Goal: Complete application form: Complete application form

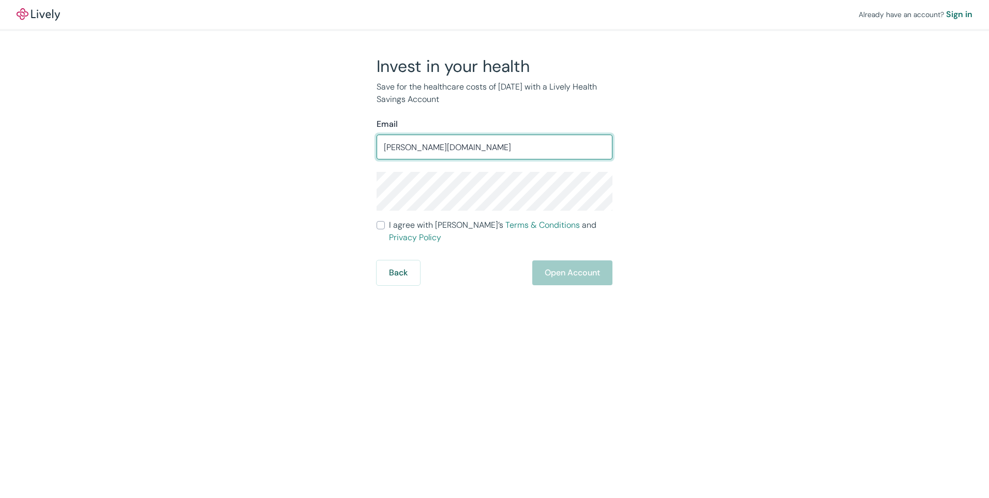
type input "[PERSON_NAME][EMAIL_ADDRESS][PERSON_NAME][DOMAIN_NAME]"
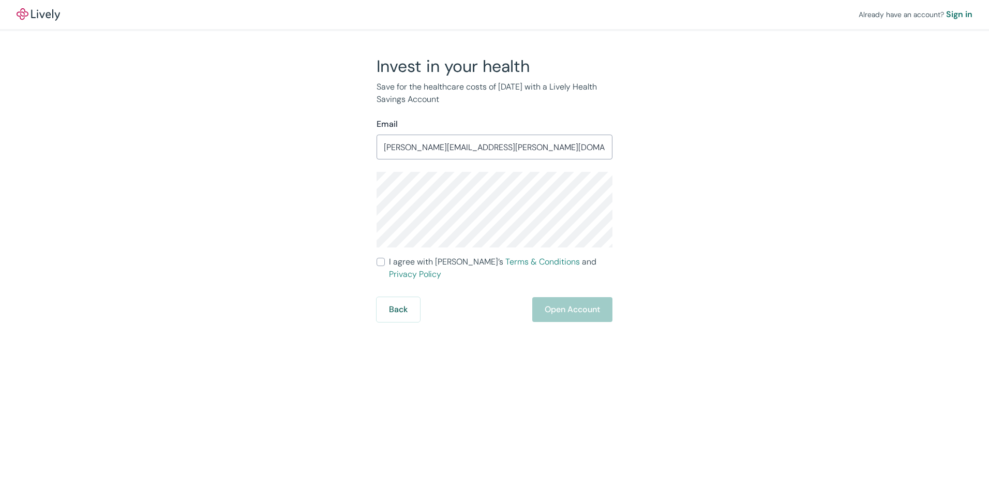
click at [869, 246] on div "Already have an account? Sign in Invest in your health Save for the healthcare …" at bounding box center [494, 161] width 989 height 322
click at [385, 259] on label "I agree with Lively’s Terms & Conditions and Privacy Policy" at bounding box center [495, 268] width 236 height 25
click at [385, 259] on input "I agree with Lively’s Terms & Conditions and Privacy Policy" at bounding box center [381, 262] width 8 height 8
checkbox input "true"
click at [563, 300] on button "Open Account" at bounding box center [572, 309] width 80 height 25
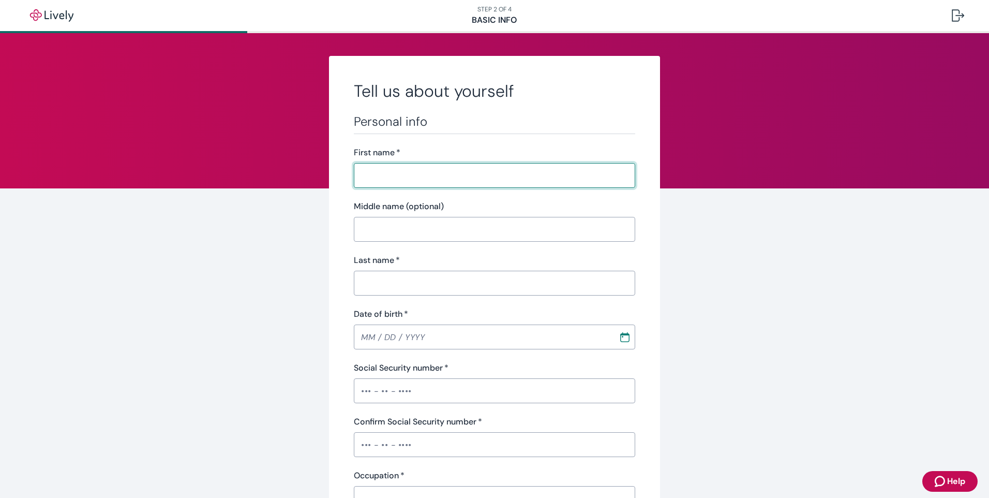
click at [388, 172] on input "First name   *" at bounding box center [494, 175] width 281 height 21
type input "[PERSON_NAME]"
type input "Inovit"
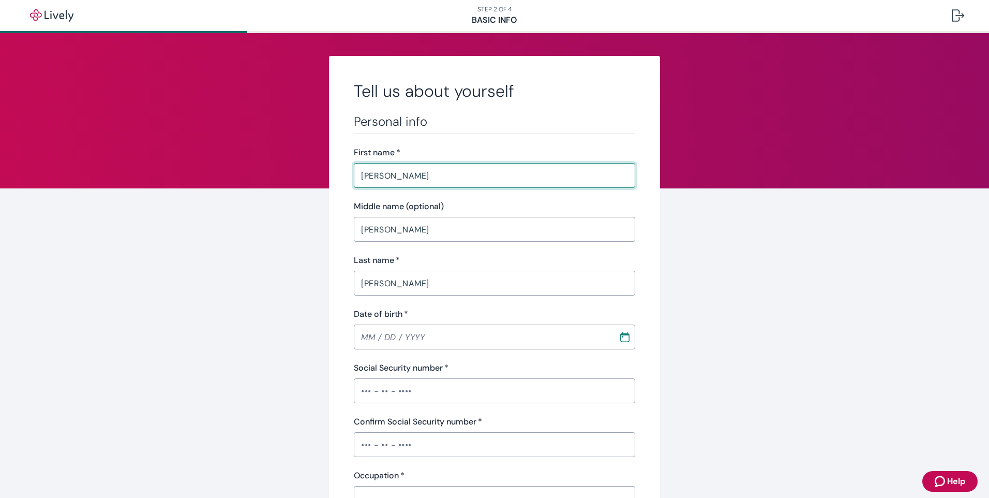
type input "[PHONE_NUMBER]"
type input "[STREET_ADDRESS]"
type input "[GEOGRAPHIC_DATA]"
type input "WI"
type input "53714"
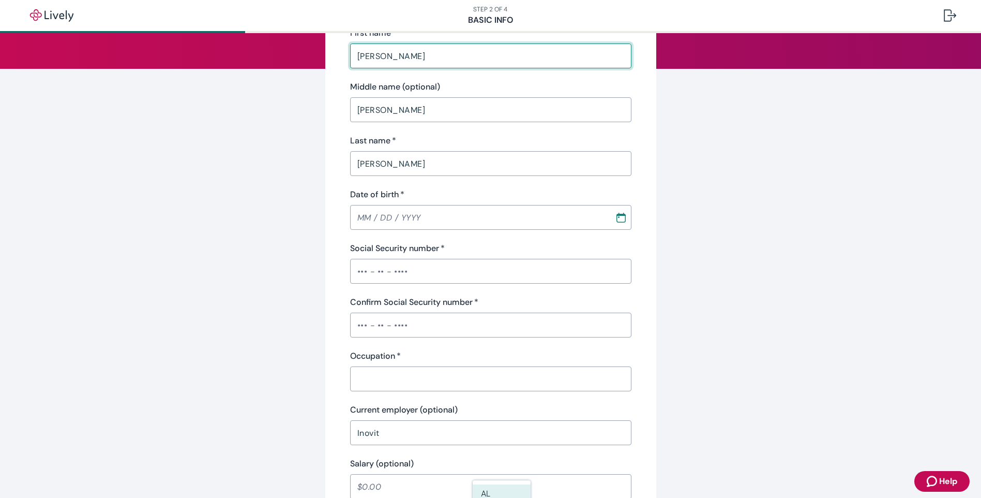
scroll to position [155, 0]
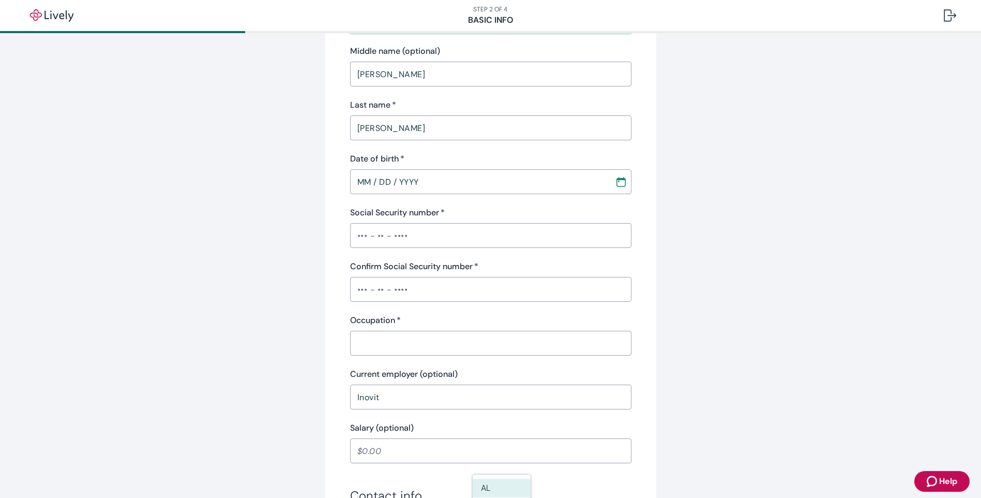
click at [363, 183] on input "MM / DD / YYYY" at bounding box center [479, 181] width 258 height 21
type input "[DATE]"
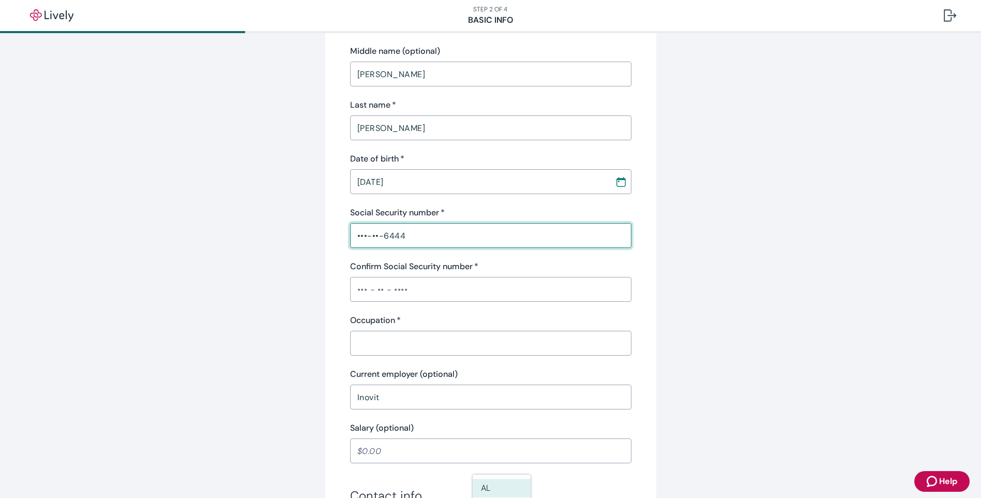
type input "•••-••-6444"
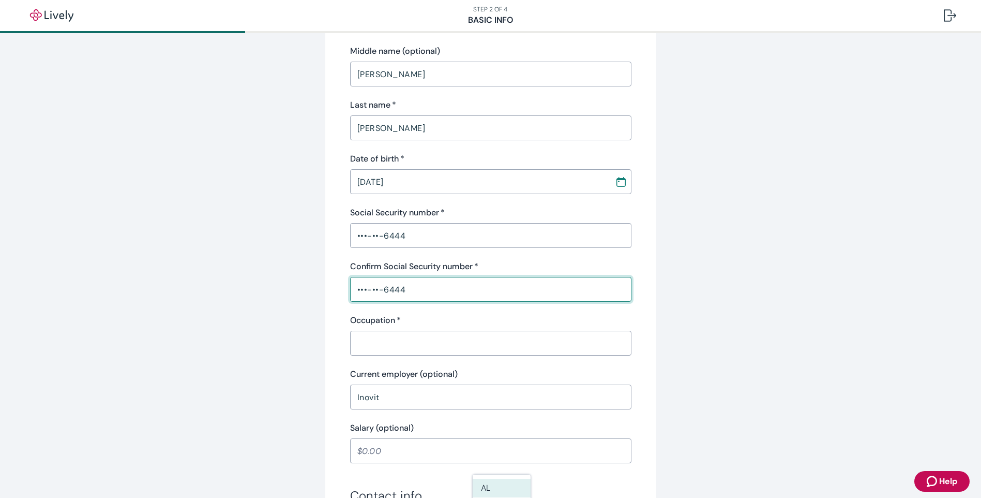
type input "•••-••-6444"
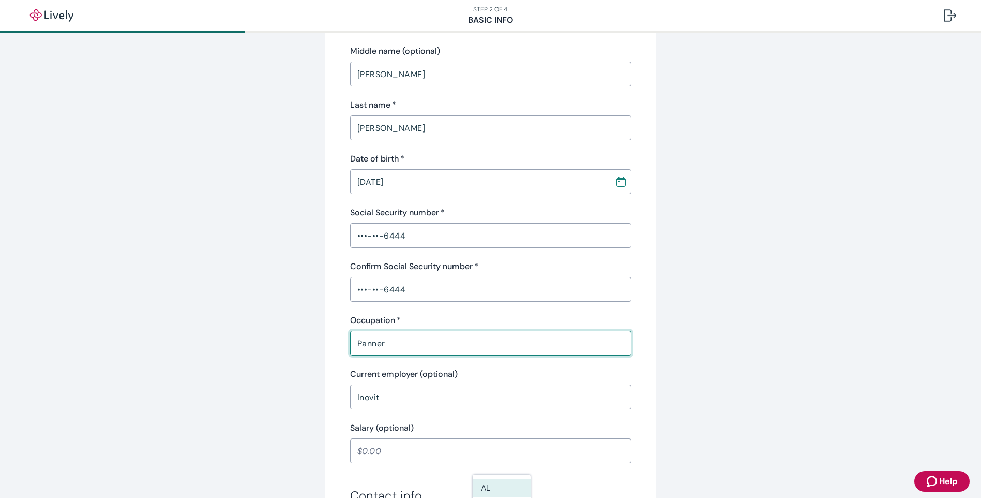
type input "Panner"
click at [395, 452] on input "Salary (optional)" at bounding box center [490, 450] width 281 height 21
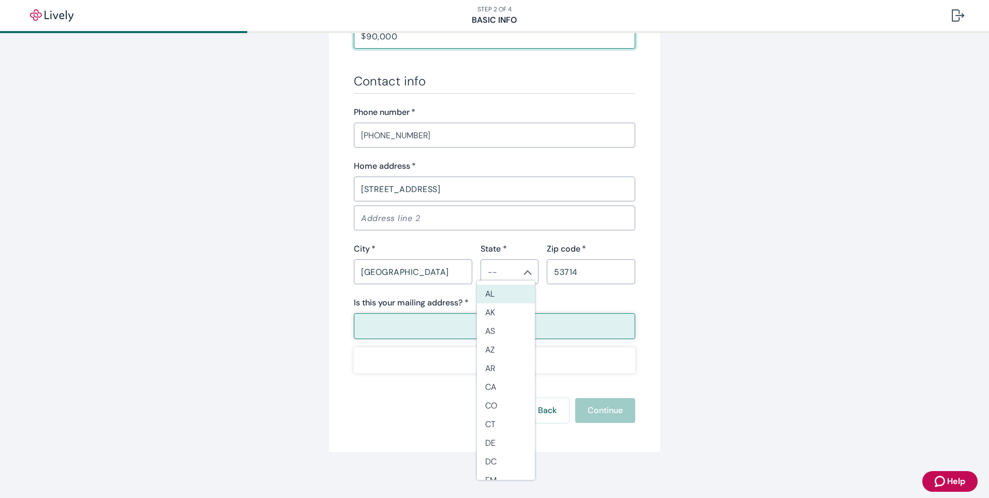
scroll to position [573, 0]
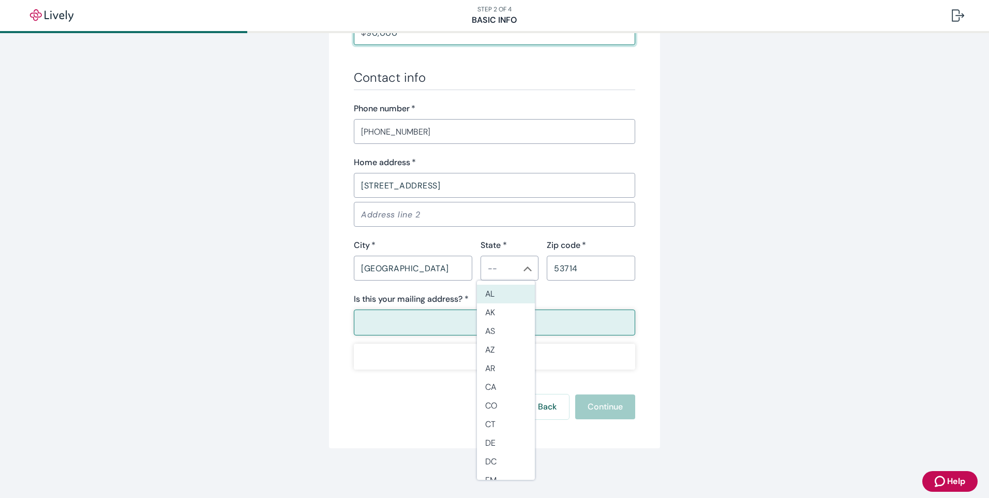
type input "90,000.00"
click at [490, 447] on li "WI" at bounding box center [506, 447] width 58 height 19
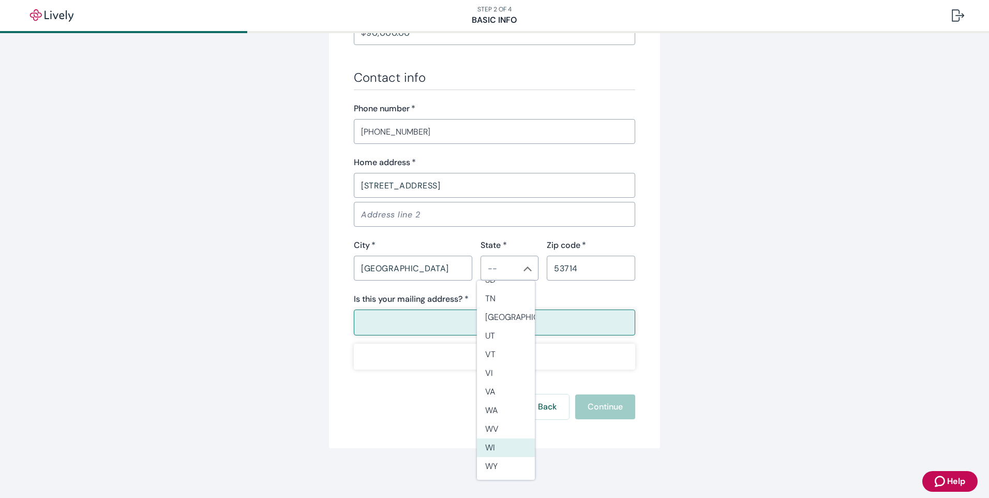
type input "WI"
click at [508, 320] on button "Yes" at bounding box center [494, 322] width 281 height 26
click at [501, 324] on button "Yes" at bounding box center [494, 322] width 281 height 26
click at [423, 395] on div "Back Continue" at bounding box center [494, 406] width 281 height 25
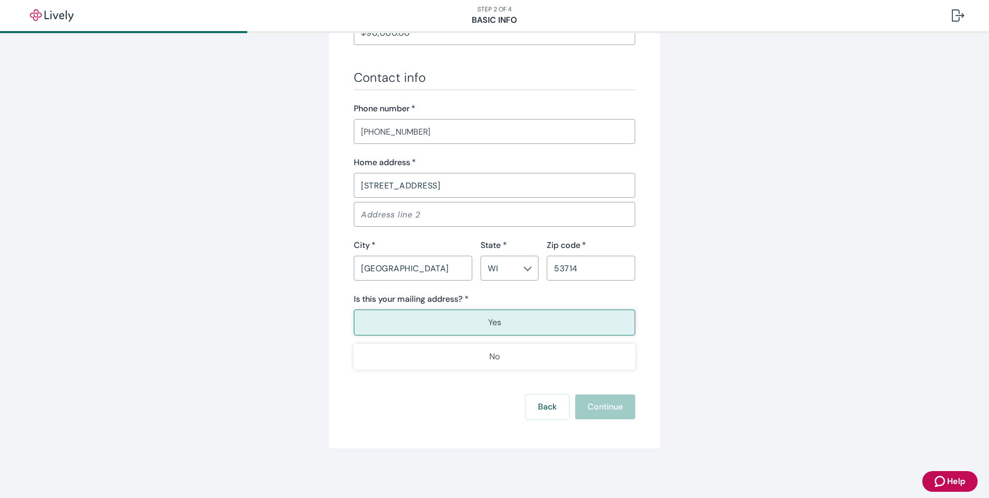
click at [455, 317] on button "Yes" at bounding box center [494, 322] width 281 height 26
click at [545, 405] on button "Back" at bounding box center [547, 406] width 43 height 25
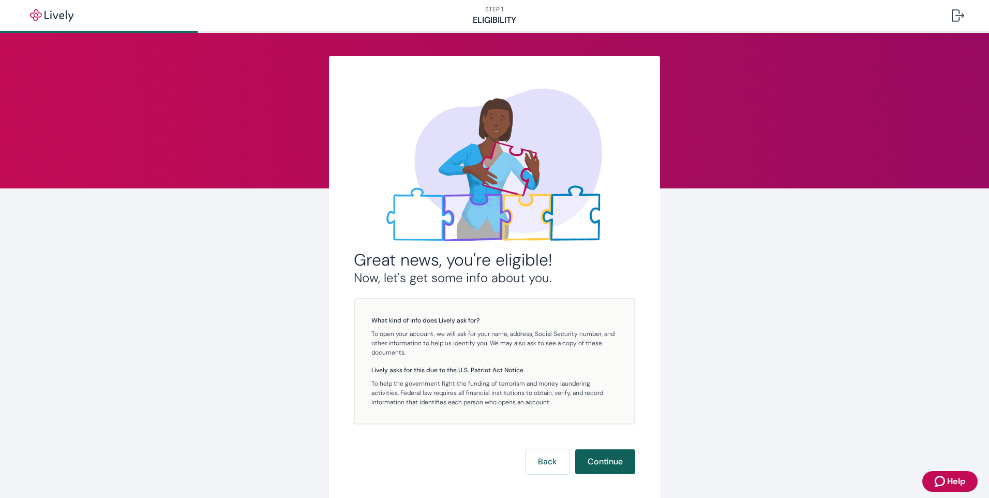
click at [599, 457] on button "Continue" at bounding box center [605, 461] width 60 height 25
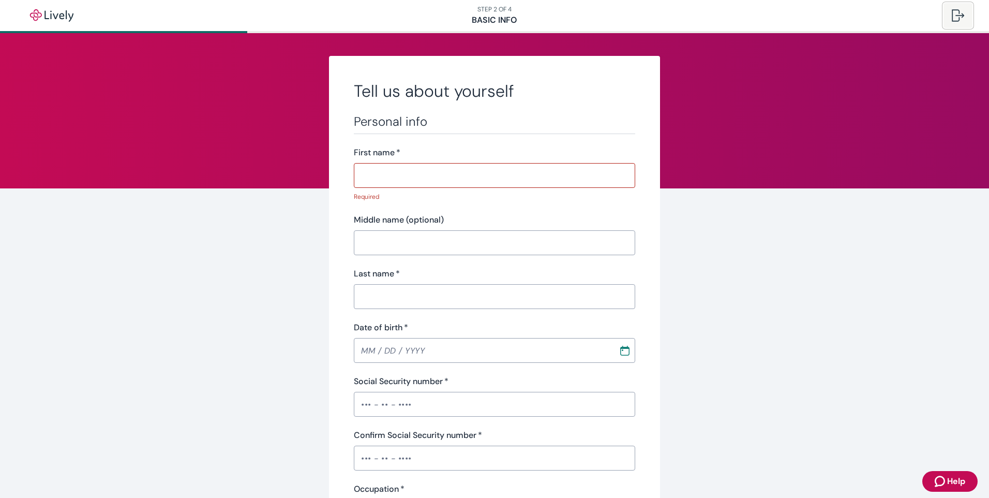
click at [957, 13] on div at bounding box center [958, 15] width 12 height 12
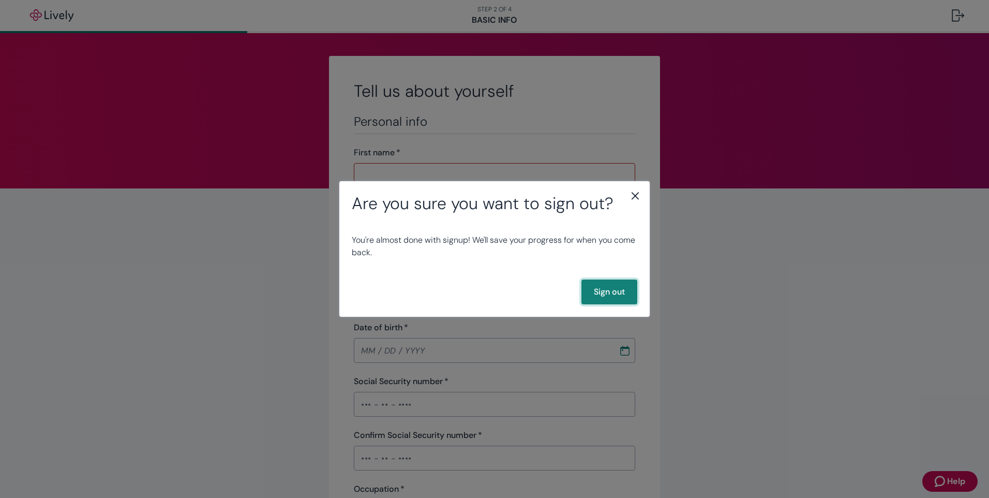
click at [602, 291] on button "Sign out" at bounding box center [610, 291] width 56 height 25
